Goal: Task Accomplishment & Management: Manage account settings

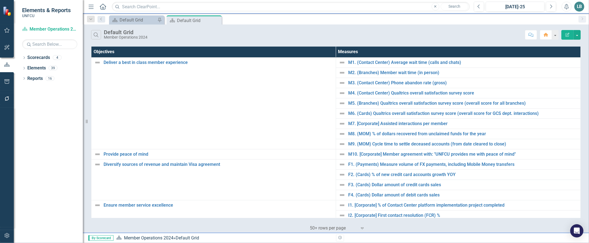
click at [0, 0] on icon "Close" at bounding box center [0, 0] width 0 height 0
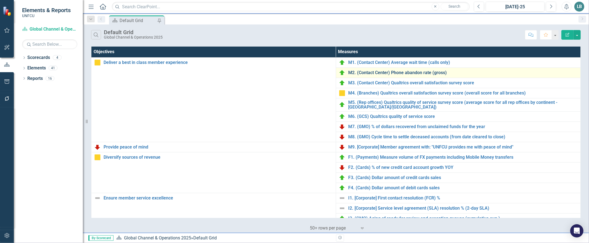
scroll to position [150, 0]
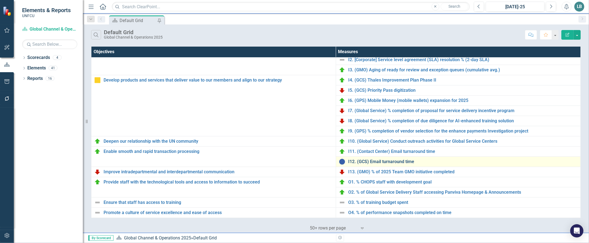
click at [374, 162] on link "I12. (GCS) Email turnaround time" at bounding box center [462, 162] width 229 height 5
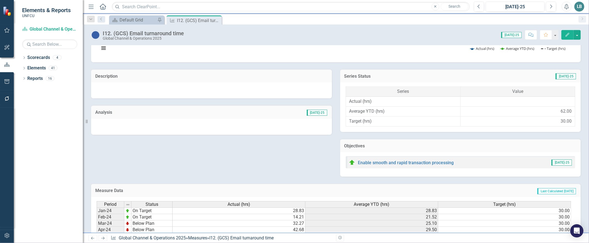
scroll to position [24, 0]
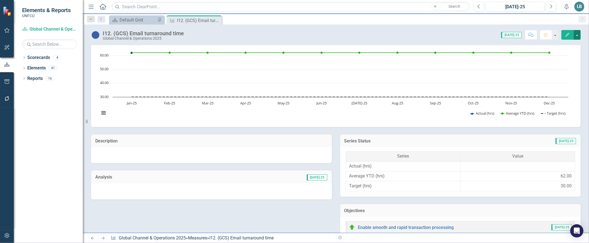
click at [577, 35] on button "button" at bounding box center [576, 35] width 7 height 10
click at [550, 45] on link "Edit Edit Measure" at bounding box center [553, 45] width 54 height 10
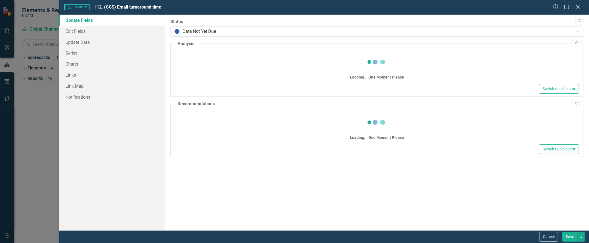
click at [210, 63] on div "Loading... One Moment Please" at bounding box center [377, 67] width 404 height 32
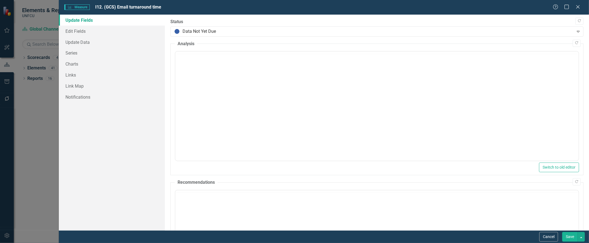
scroll to position [0, 0]
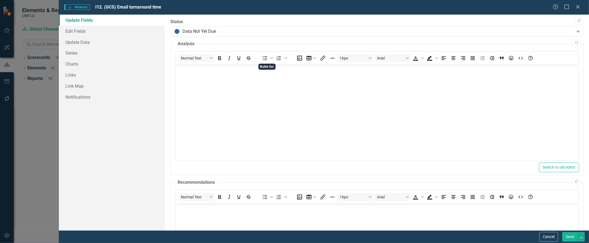
drag, startPoint x: 261, startPoint y: 66, endPoint x: 225, endPoint y: 82, distance: 39.7
click at [225, 82] on body "Rich Text Area. Press ALT-0 for help." at bounding box center [376, 106] width 403 height 83
click at [176, 68] on body "We are no longer using email TAT because since the changes in the systems we do…" at bounding box center [376, 106] width 403 height 83
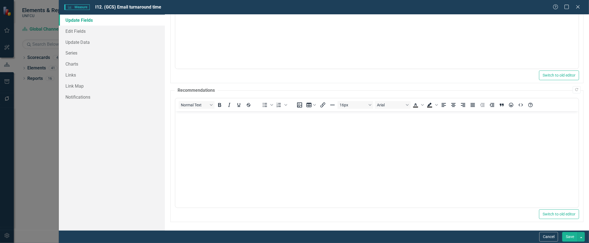
click at [570, 237] on button "Save" at bounding box center [569, 237] width 15 height 10
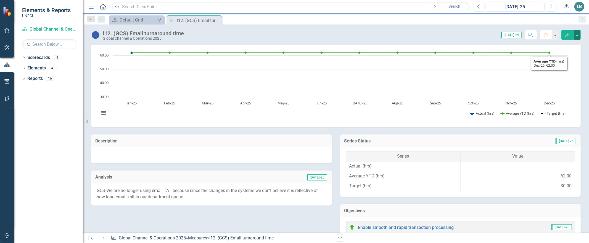
click at [577, 34] on button "button" at bounding box center [576, 35] width 7 height 10
click at [559, 45] on link "Edit Edit Measure" at bounding box center [553, 45] width 54 height 10
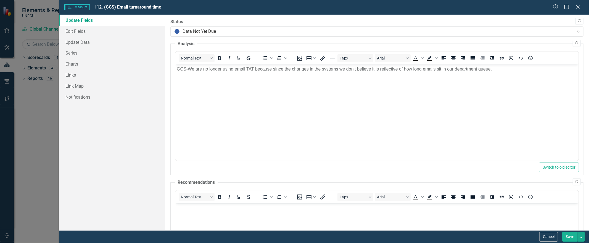
scroll to position [0, 0]
click at [84, 31] on link "Edit Fields" at bounding box center [112, 31] width 106 height 11
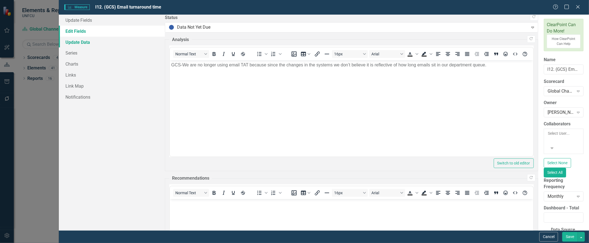
click at [73, 47] on link "Update Data" at bounding box center [112, 42] width 106 height 11
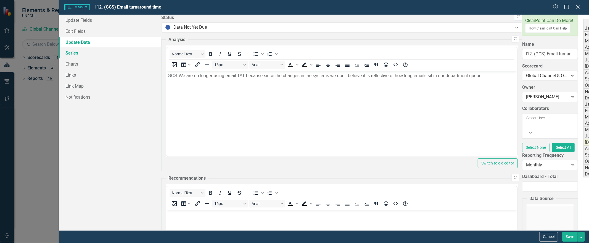
click at [70, 50] on link "Series" at bounding box center [110, 52] width 102 height 11
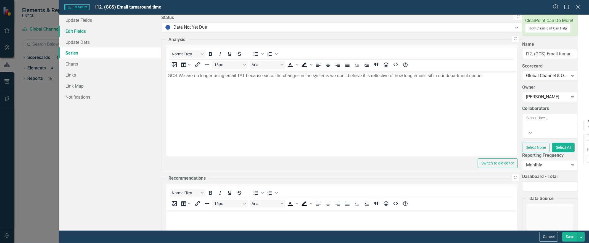
click at [74, 29] on link "Edit Fields" at bounding box center [110, 31] width 102 height 11
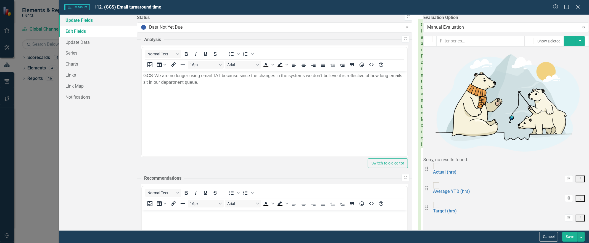
click at [76, 19] on link "Update Fields" at bounding box center [98, 20] width 78 height 11
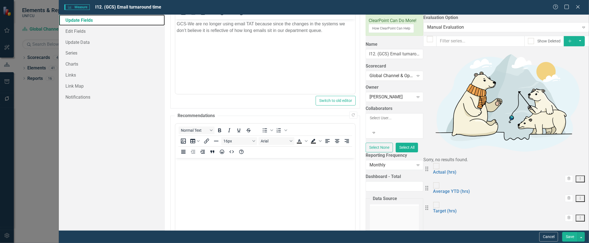
scroll to position [92, 0]
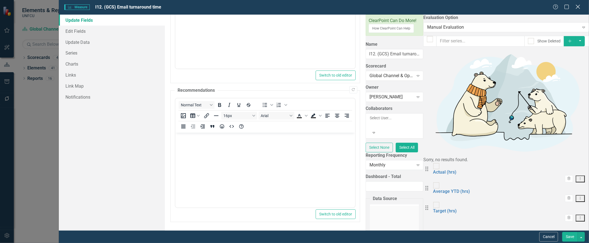
click at [578, 6] on icon "Close" at bounding box center [577, 6] width 7 height 5
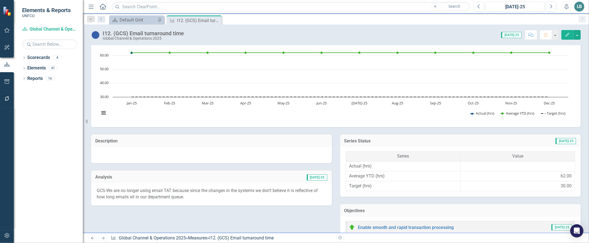
click at [227, 134] on div "Description" at bounding box center [211, 141] width 241 height 14
click at [227, 141] on h3 "Description" at bounding box center [211, 141] width 232 height 5
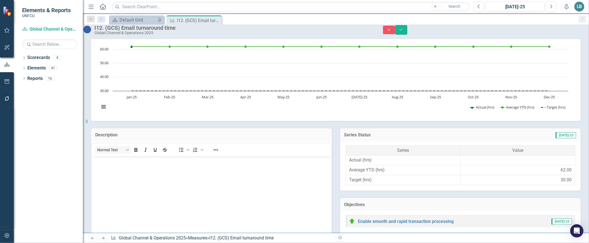
scroll to position [0, 0]
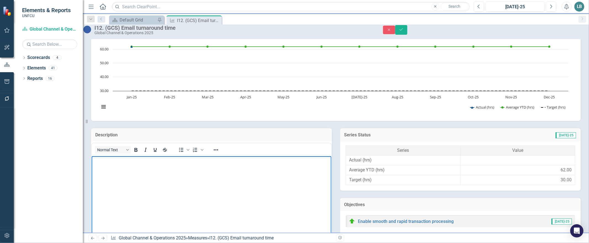
paste body "Rich Text Area. Press ALT-0 for help."
click at [93, 160] on p "We are no longer using email TAT because since the changes in the systems we do…" at bounding box center [211, 164] width 237 height 13
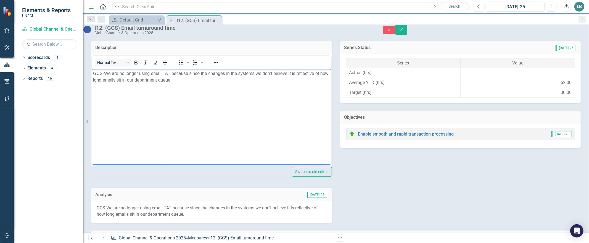
scroll to position [163, 0]
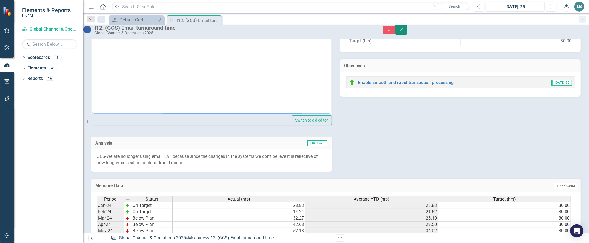
click at [404, 31] on icon "Save" at bounding box center [401, 30] width 5 height 4
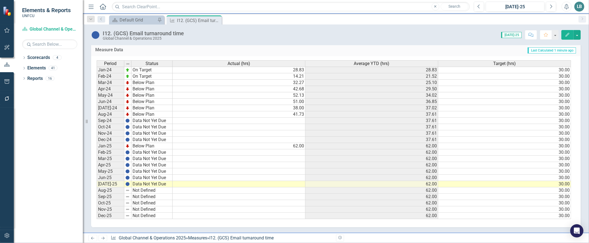
scroll to position [0, 0]
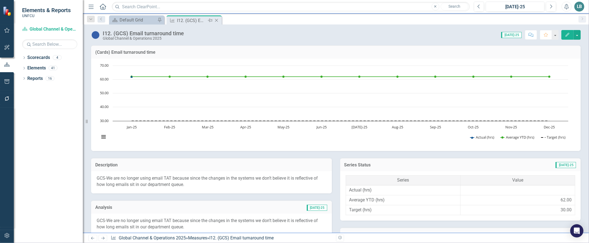
click at [212, 20] on div "Pin" at bounding box center [209, 20] width 7 height 7
click at [215, 20] on icon "Pin" at bounding box center [217, 21] width 6 height 4
click at [208, 20] on icon "Pin" at bounding box center [210, 21] width 4 height 6
click at [216, 19] on icon "Pin" at bounding box center [216, 21] width 4 height 6
click at [217, 21] on icon at bounding box center [216, 20] width 3 height 3
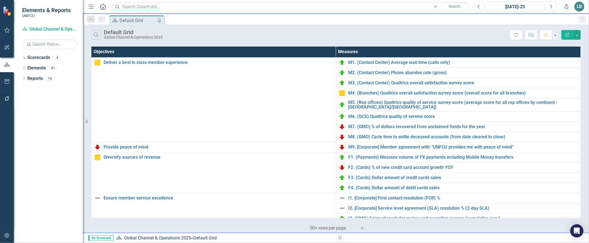
scroll to position [17, 0]
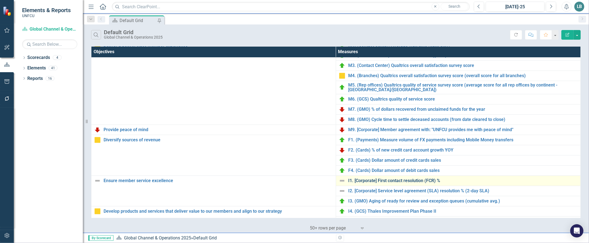
click at [377, 181] on link "I1. [Corporate] First contact resolution (FCR) %" at bounding box center [462, 181] width 229 height 5
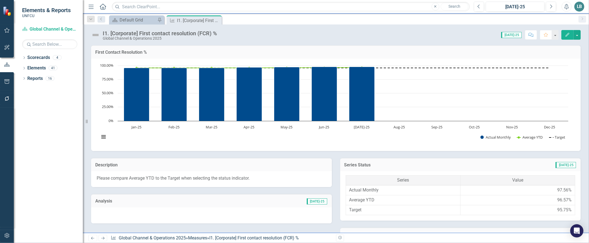
scroll to position [233, 0]
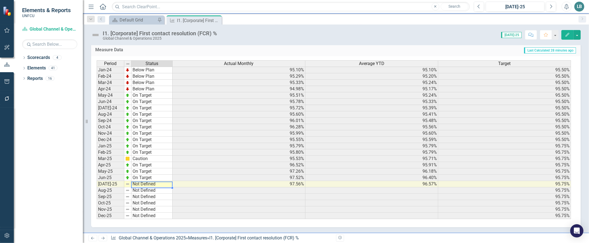
click at [142, 183] on td "Not Defined" at bounding box center [151, 184] width 41 height 6
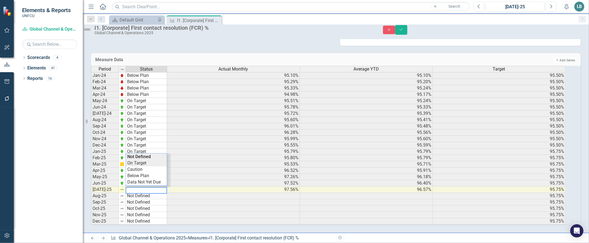
click at [145, 153] on div "Period Status Actual Monthly Average YTD Target Jan-24 Below Plan 95.10% 95.10%…" at bounding box center [328, 145] width 474 height 159
click at [404, 31] on icon "Save" at bounding box center [401, 30] width 5 height 4
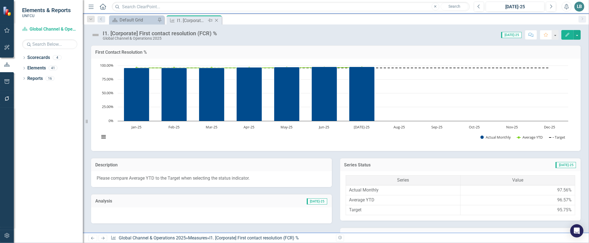
click at [218, 21] on icon "Close" at bounding box center [217, 20] width 6 height 4
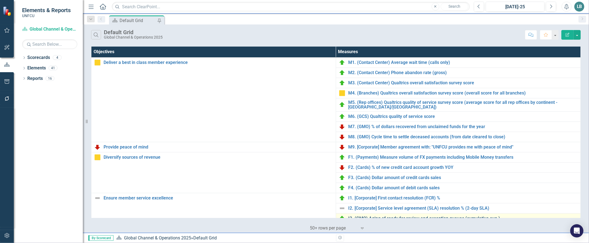
scroll to position [81, 0]
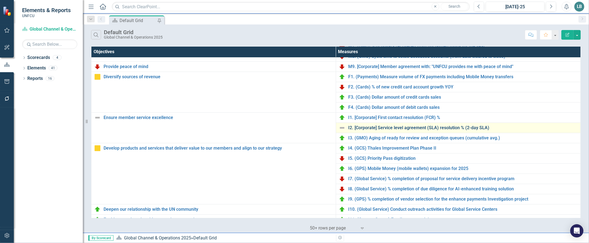
click at [371, 126] on link "I2. [Corporate] Service level agreement (SLA) resolution % (2-day SLA)" at bounding box center [462, 128] width 229 height 5
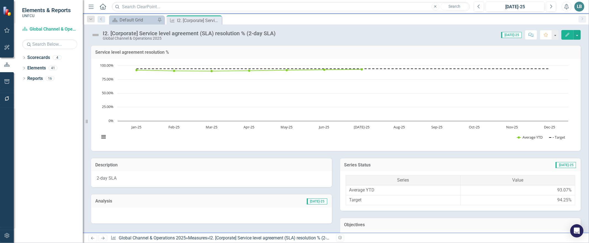
scroll to position [223, 0]
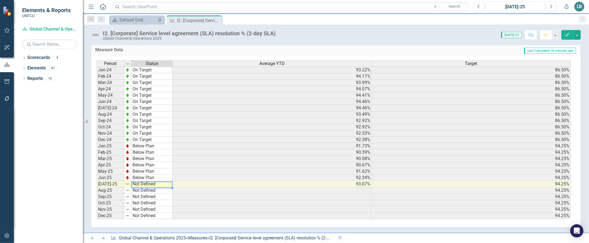
click at [136, 181] on td "Not Defined" at bounding box center [151, 184] width 41 height 6
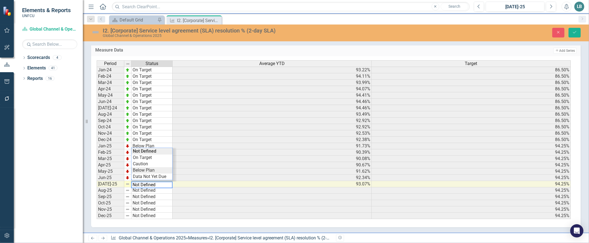
type textarea "Below Plan"
click at [140, 168] on div "Period Status Average YTD Target Jan-24 On Target 93.22% 86.50% Feb-24 On Targe…" at bounding box center [334, 139] width 474 height 159
click at [571, 32] on button "Save" at bounding box center [574, 33] width 12 height 10
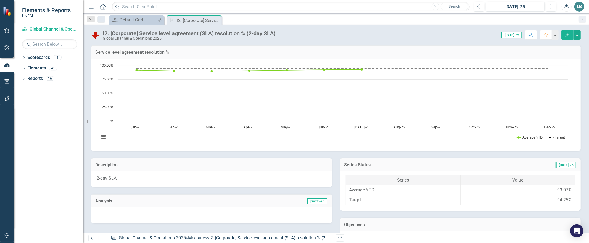
drag, startPoint x: 216, startPoint y: 21, endPoint x: 196, endPoint y: 24, distance: 20.3
click at [0, 0] on icon "Close" at bounding box center [0, 0] width 0 height 0
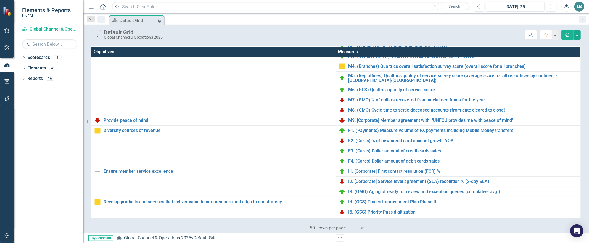
scroll to position [35, 0]
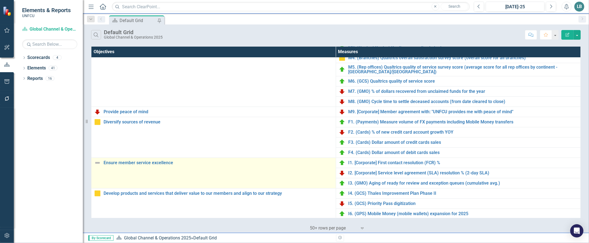
click at [98, 165] on img at bounding box center [97, 163] width 7 height 7
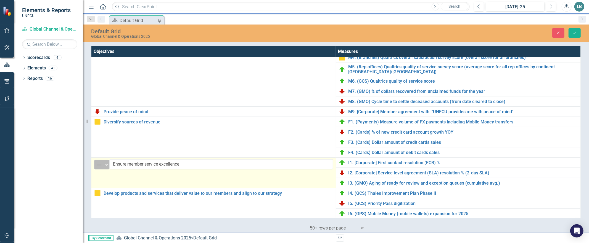
click at [106, 164] on icon "Expand" at bounding box center [107, 165] width 6 height 4
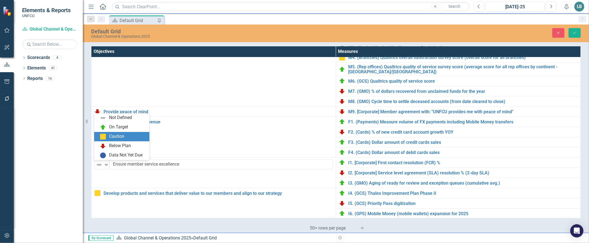
click at [108, 133] on div "Caution" at bounding box center [121, 136] width 55 height 9
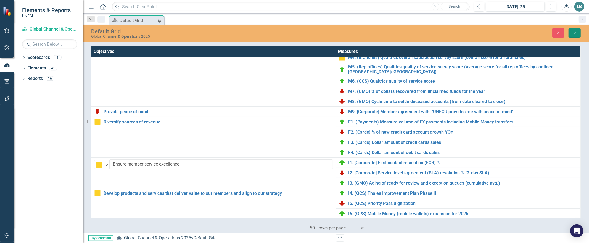
click at [572, 33] on icon "Save" at bounding box center [574, 33] width 5 height 4
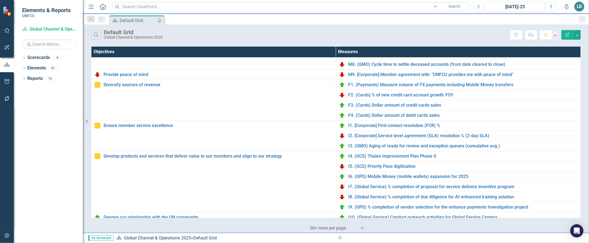
scroll to position [150, 0]
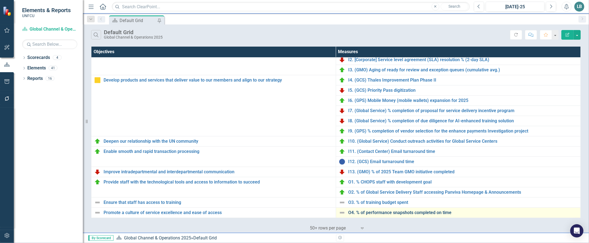
click at [372, 211] on link "O4. % of performance snapshots completed on time" at bounding box center [462, 213] width 229 height 5
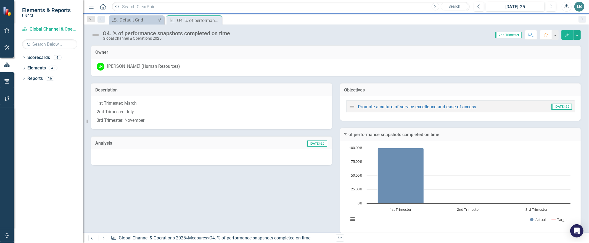
scroll to position [93, 0]
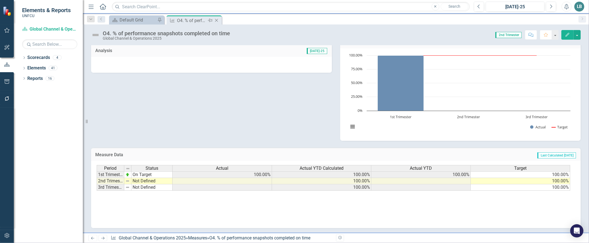
click at [216, 22] on icon "Close" at bounding box center [217, 20] width 6 height 4
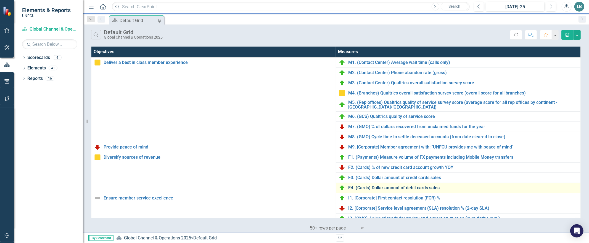
scroll to position [150, 0]
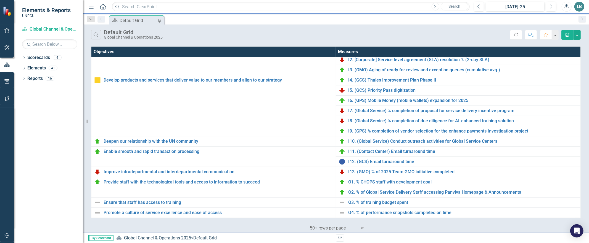
click at [245, 227] on div "‹ Previous 1 (current) › Next 50+ rows per page Expand" at bounding box center [335, 227] width 489 height 14
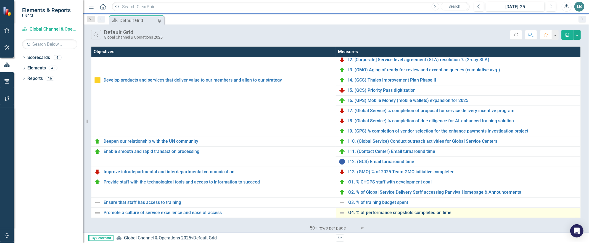
click at [392, 214] on link "O4. % of performance snapshots completed on time" at bounding box center [462, 213] width 229 height 5
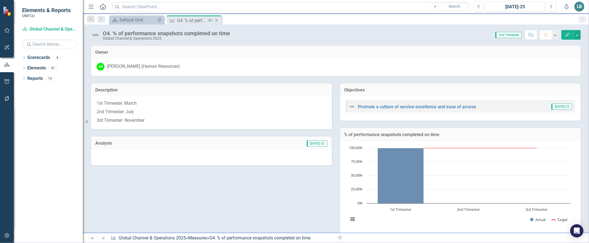
click at [216, 18] on icon "Close" at bounding box center [217, 20] width 6 height 4
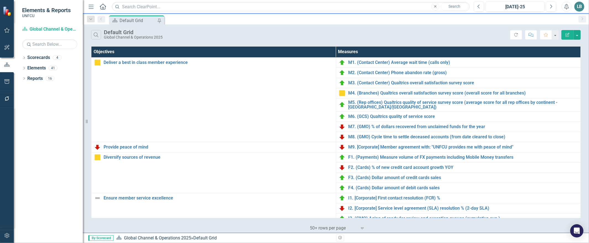
click at [271, 36] on div "Search Default Grid Global Channel & Operations 2025" at bounding box center [300, 34] width 419 height 9
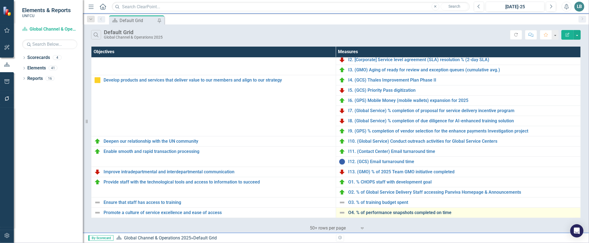
click at [382, 213] on link "O4. % of performance snapshots completed on time" at bounding box center [462, 213] width 229 height 5
